Goal: Task Accomplishment & Management: Manage account settings

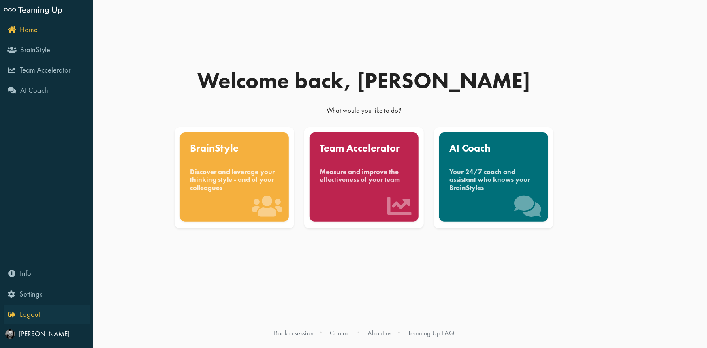
click at [20, 315] on span "Logout" at bounding box center [30, 315] width 20 height 10
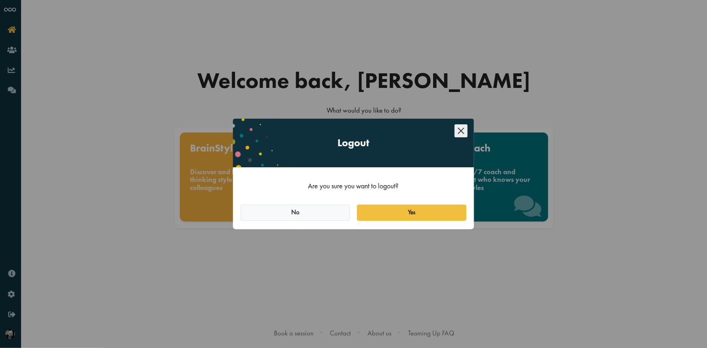
click at [353, 133] on icon "Close this dialog" at bounding box center [461, 130] width 13 height 13
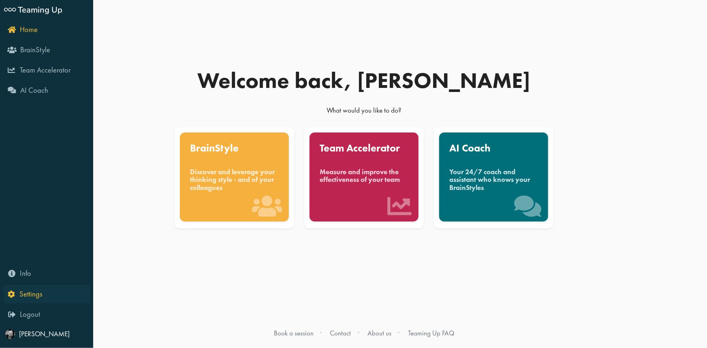
click at [42, 294] on link "Settings" at bounding box center [47, 294] width 86 height 19
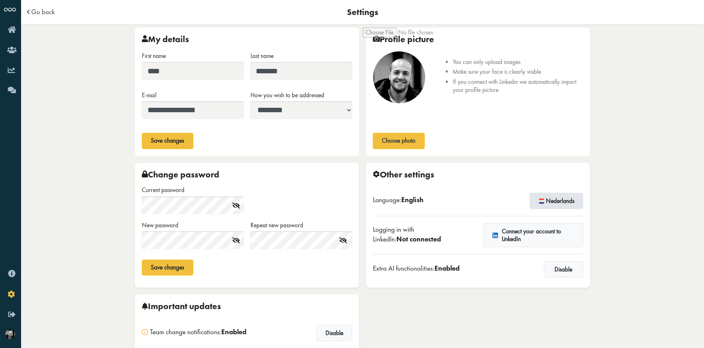
click at [560, 199] on button "Nederlands" at bounding box center [556, 201] width 53 height 16
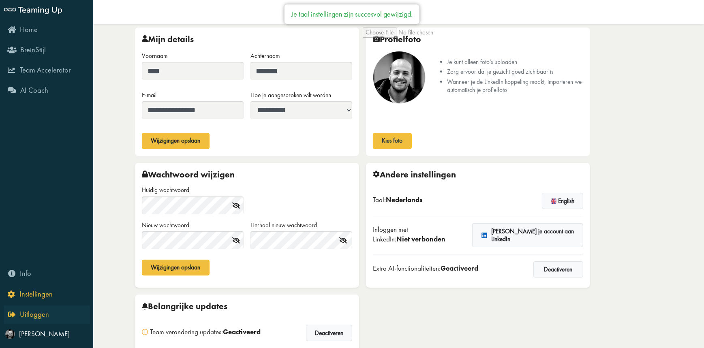
click at [10, 314] on icon "Uitloggen" at bounding box center [28, 314] width 41 height 8
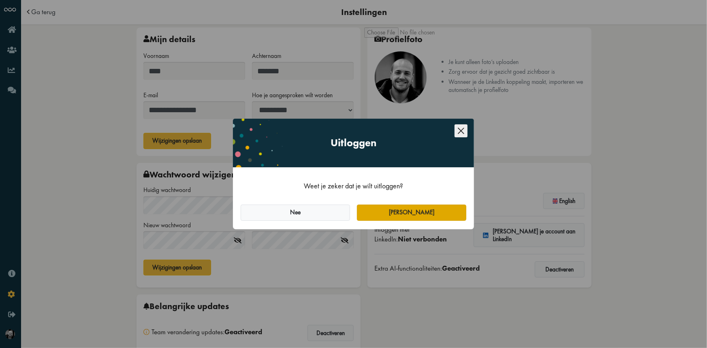
click at [372, 213] on button "Ja" at bounding box center [411, 213] width 109 height 16
